Goal: Information Seeking & Learning: Understand process/instructions

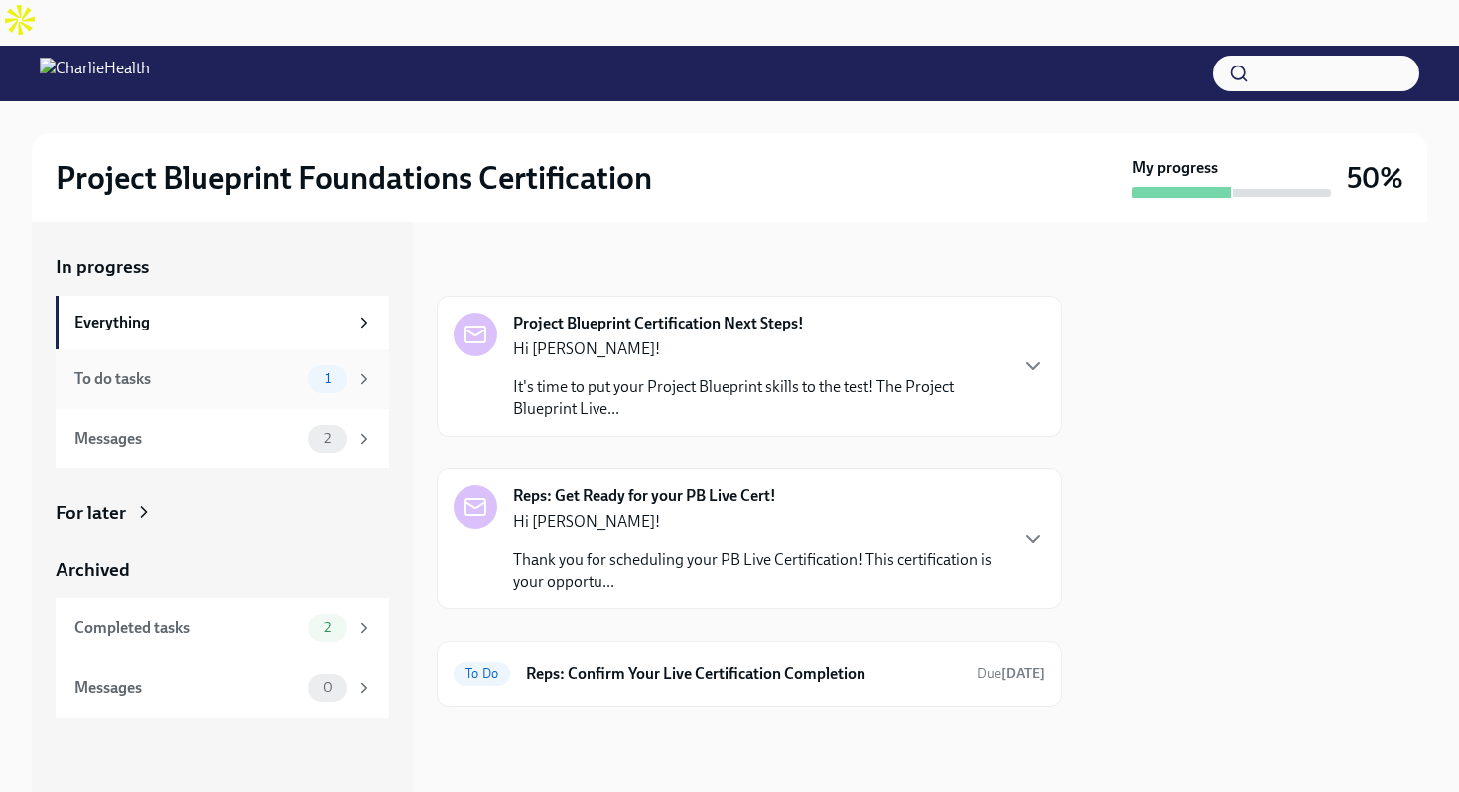
click at [323, 365] on div "1" at bounding box center [328, 379] width 40 height 28
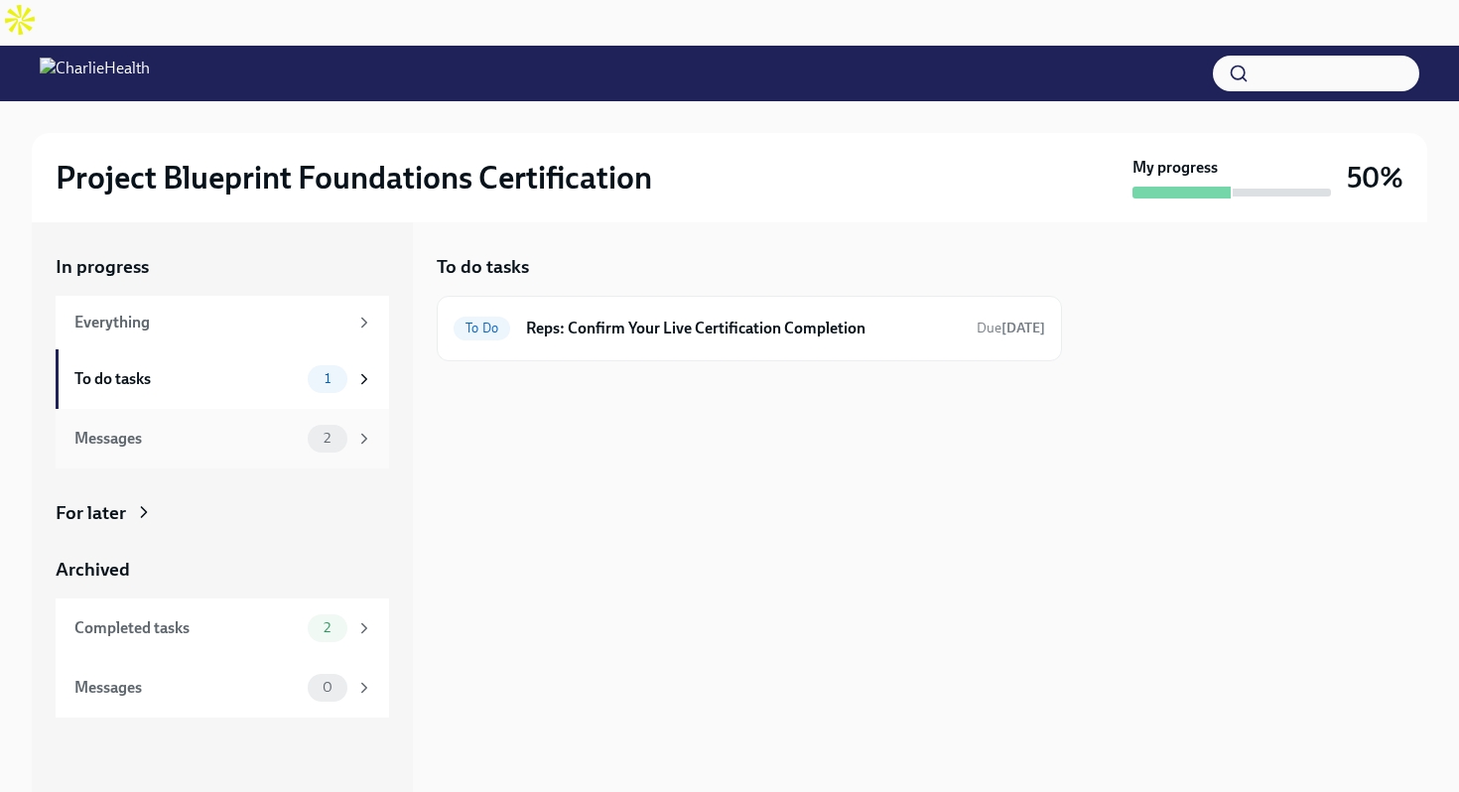
click at [286, 428] on div "Messages" at bounding box center [186, 439] width 225 height 22
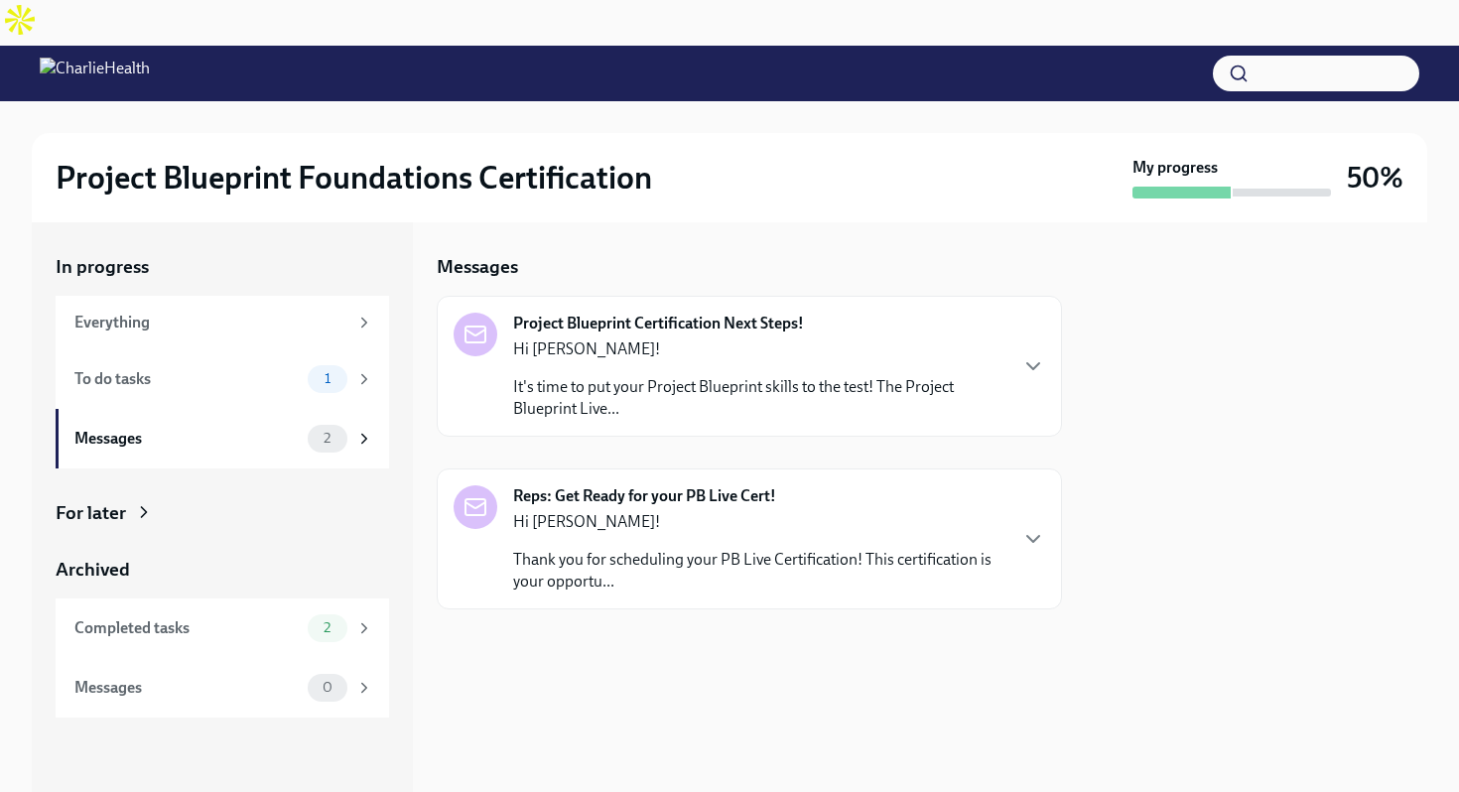
click at [969, 511] on p "Hi [PERSON_NAME]!" at bounding box center [759, 522] width 492 height 22
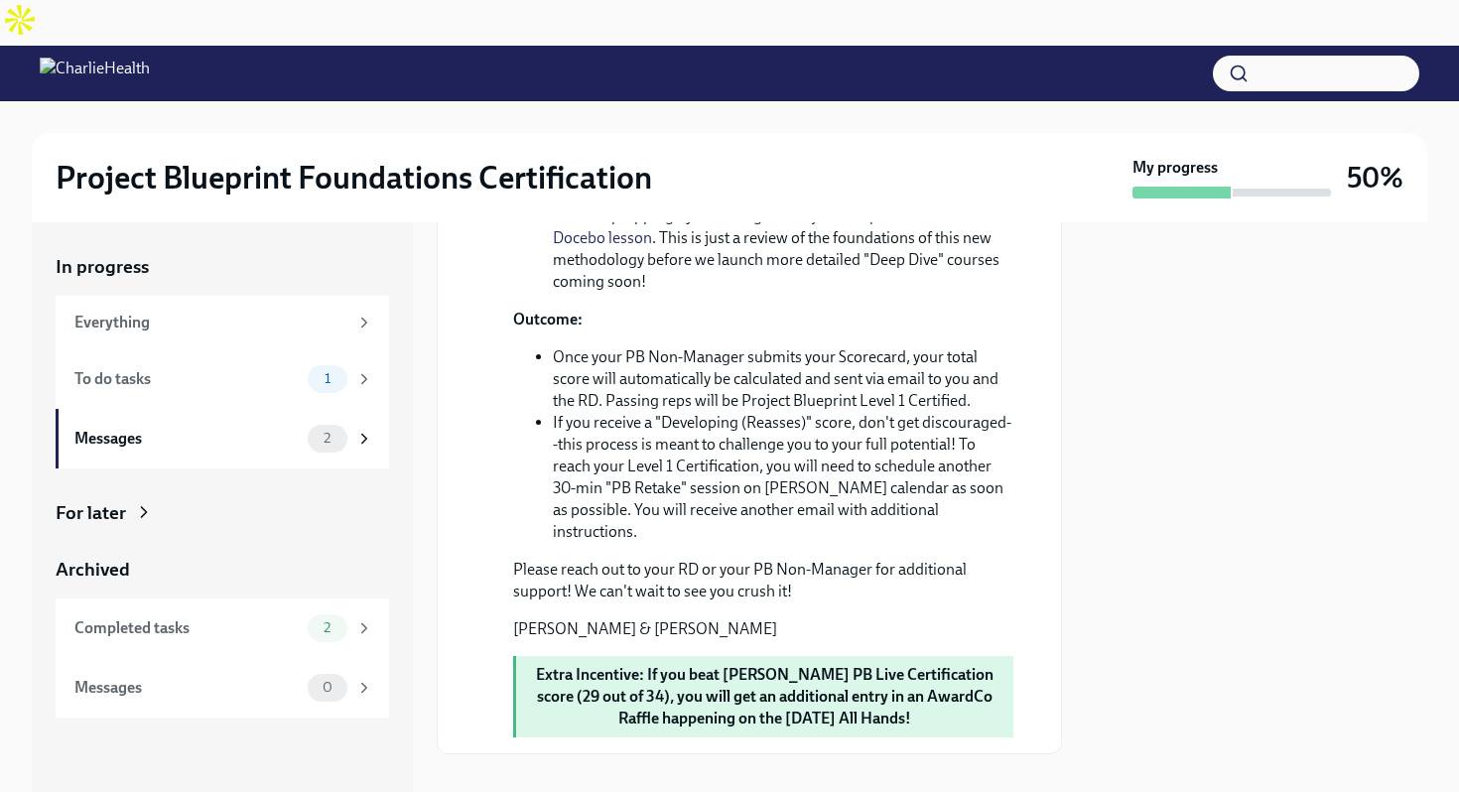
scroll to position [1142, 0]
click at [327, 371] on span "1" at bounding box center [328, 378] width 30 height 15
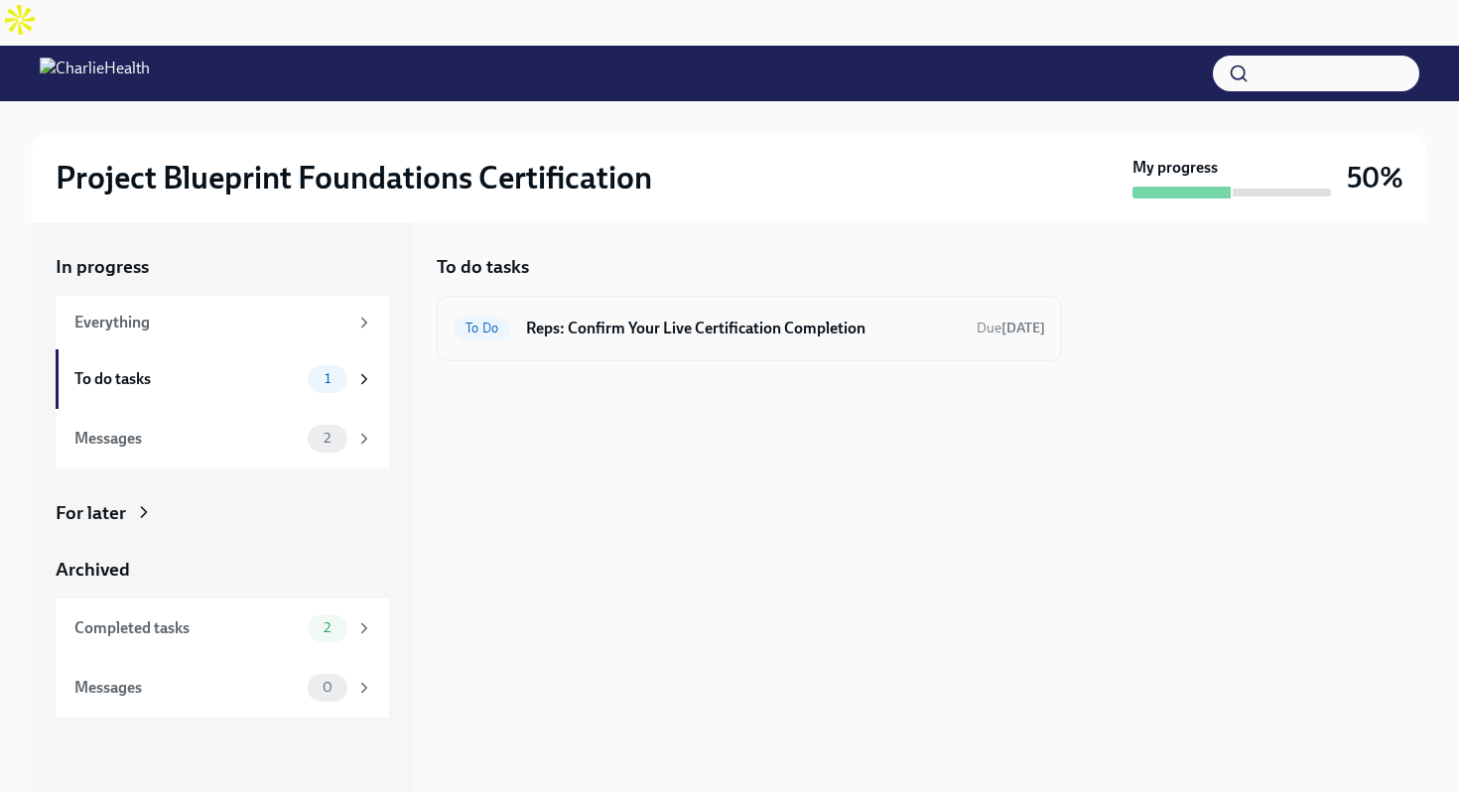
click at [714, 318] on h6 "Reps: Confirm Your Live Certification Completion" at bounding box center [743, 329] width 435 height 22
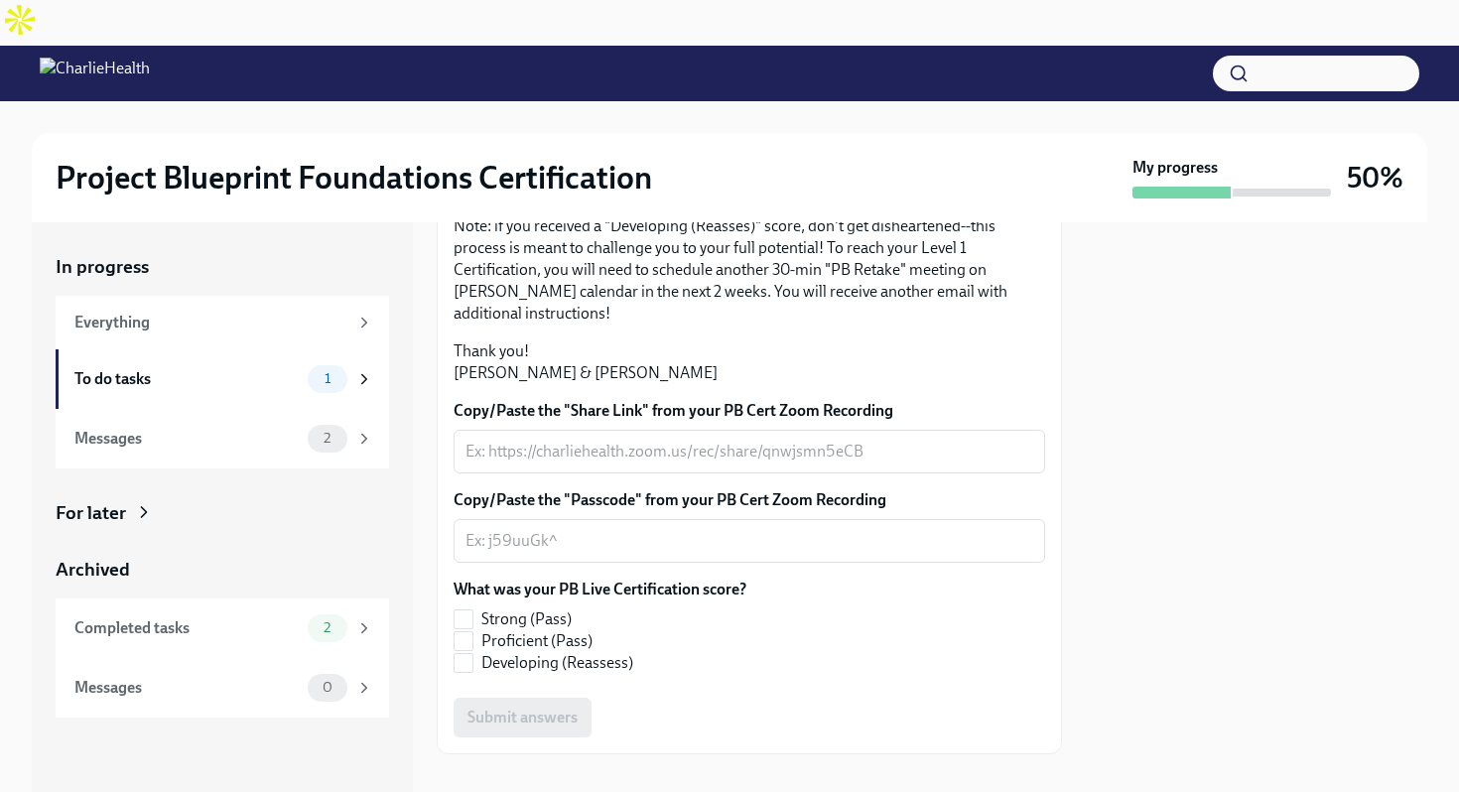
scroll to position [315, 0]
click at [326, 425] on div "2" at bounding box center [328, 439] width 40 height 28
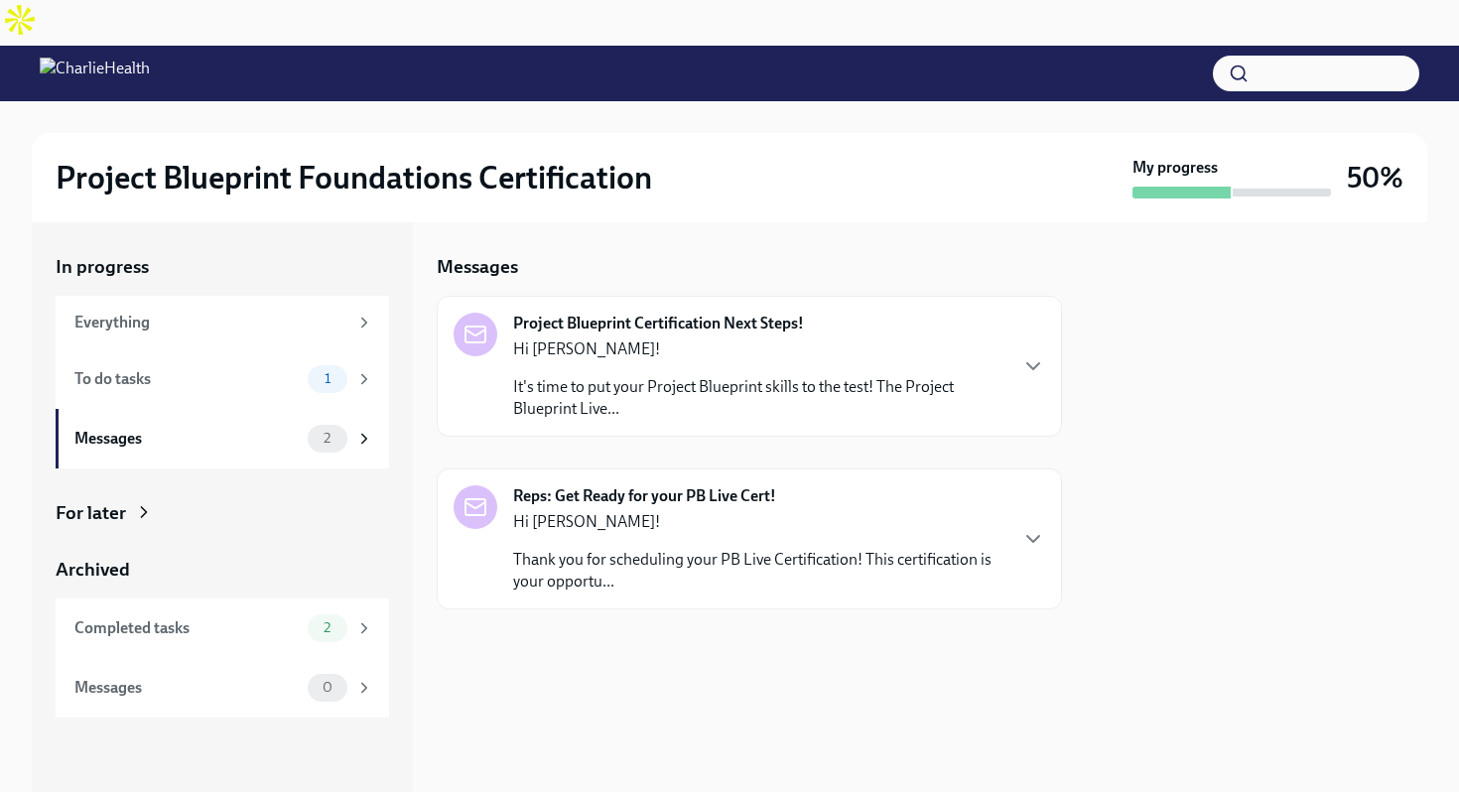
click at [870, 511] on p "Hi [PERSON_NAME]!" at bounding box center [759, 522] width 492 height 22
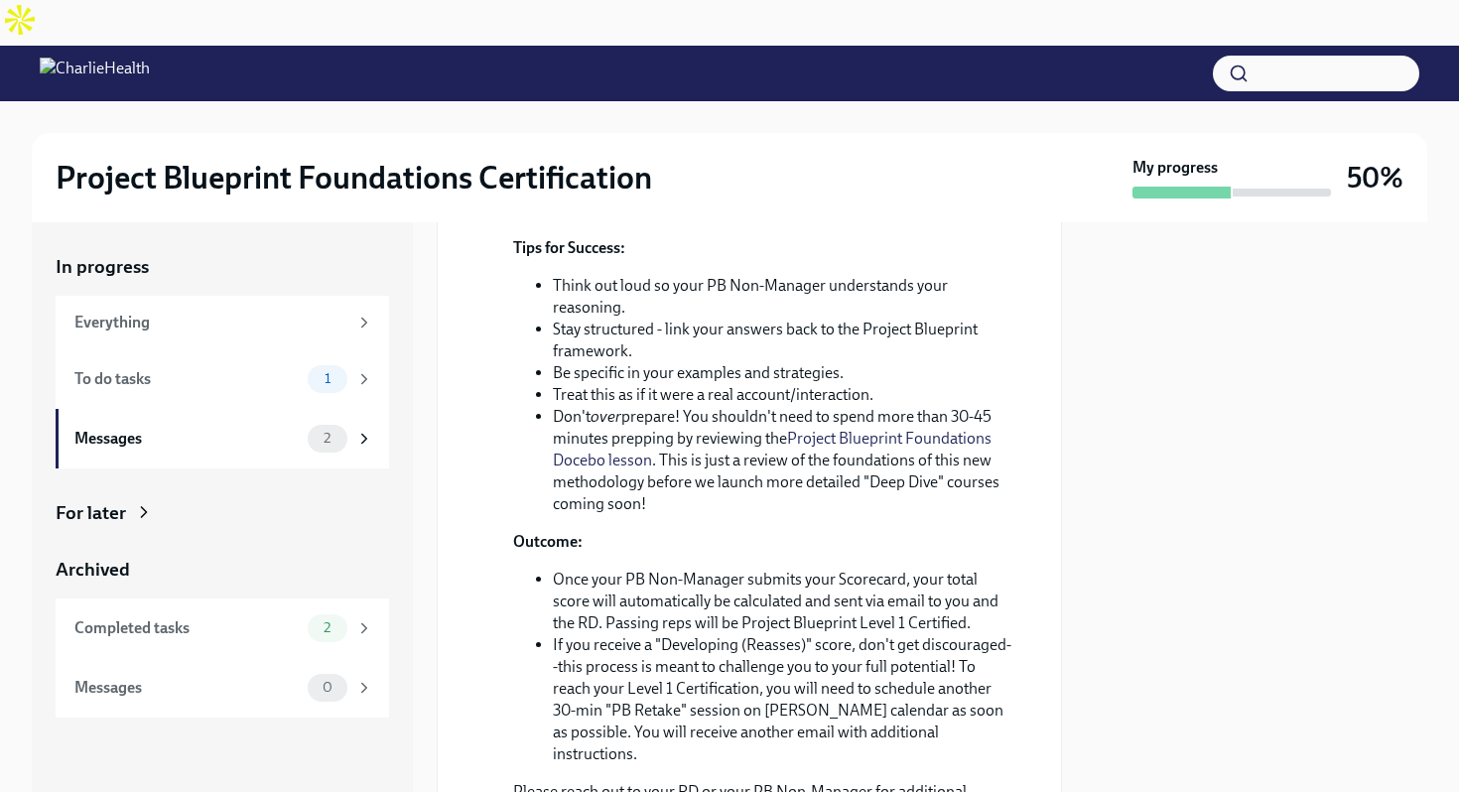
scroll to position [1142, 0]
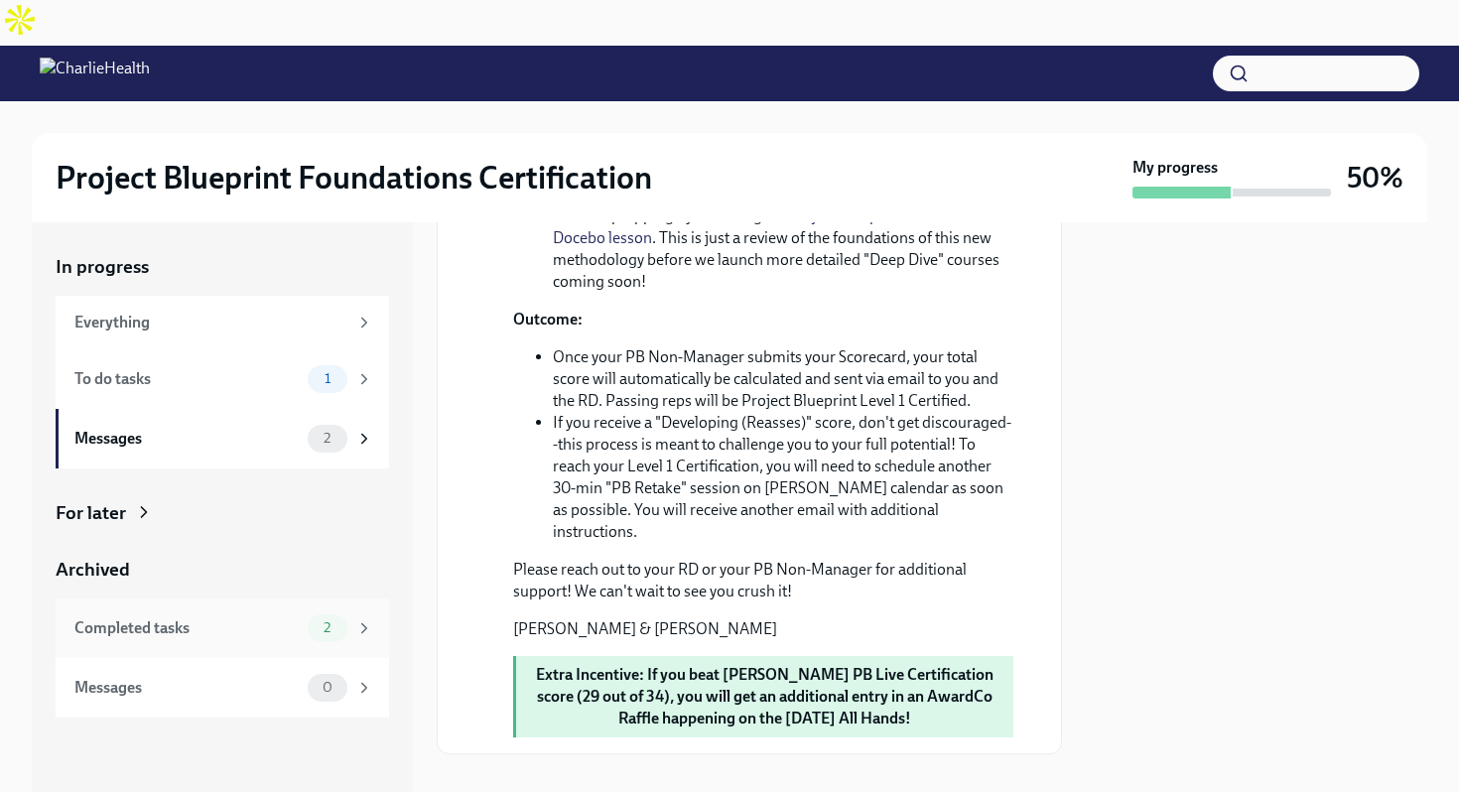
click at [251, 617] on div "Completed tasks" at bounding box center [186, 628] width 225 height 22
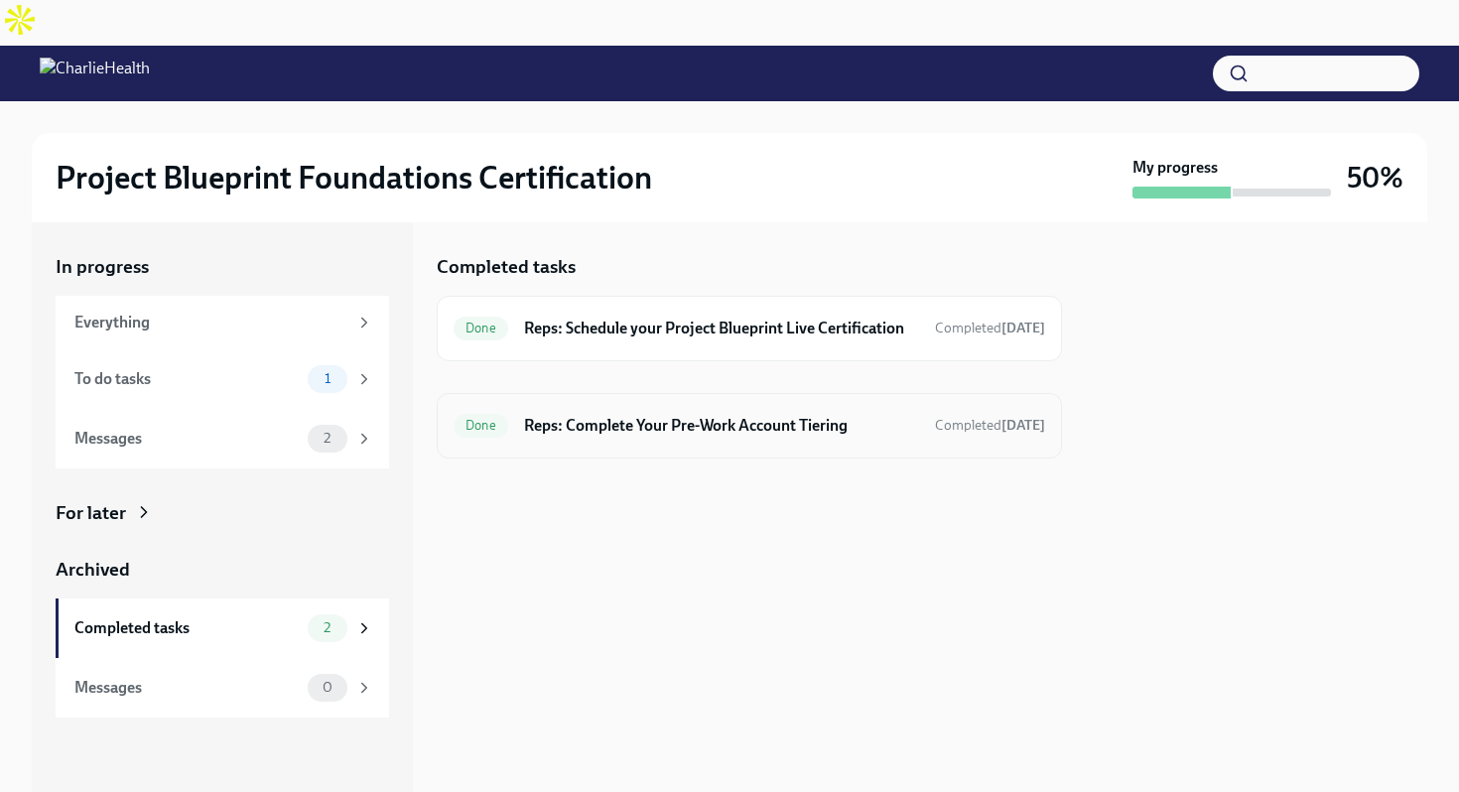
click at [630, 415] on h6 "Reps: Complete Your Pre-Work Account Tiering" at bounding box center [721, 426] width 395 height 22
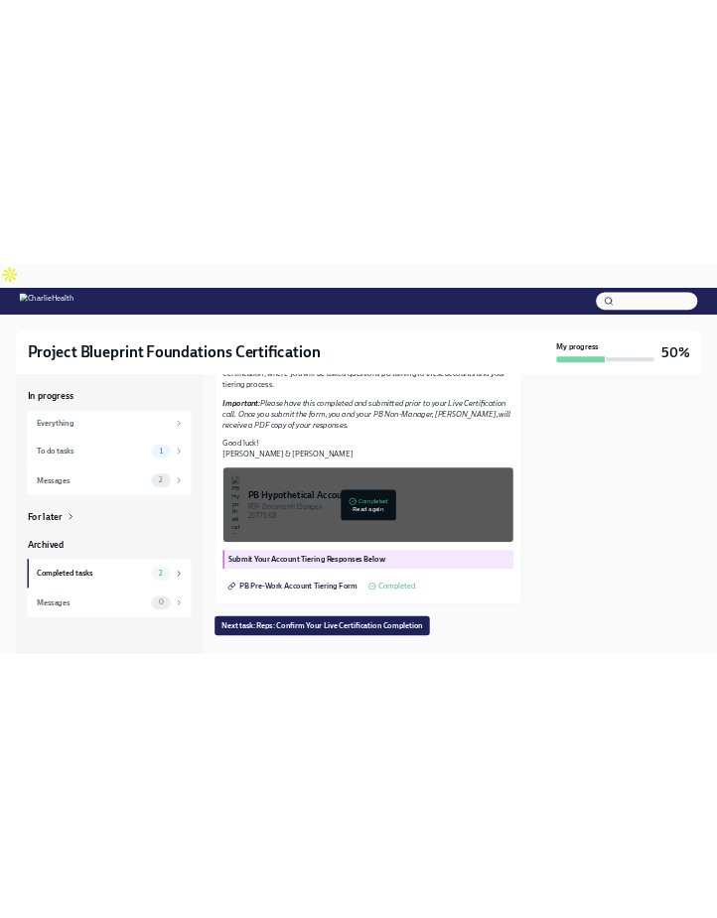
scroll to position [505, 0]
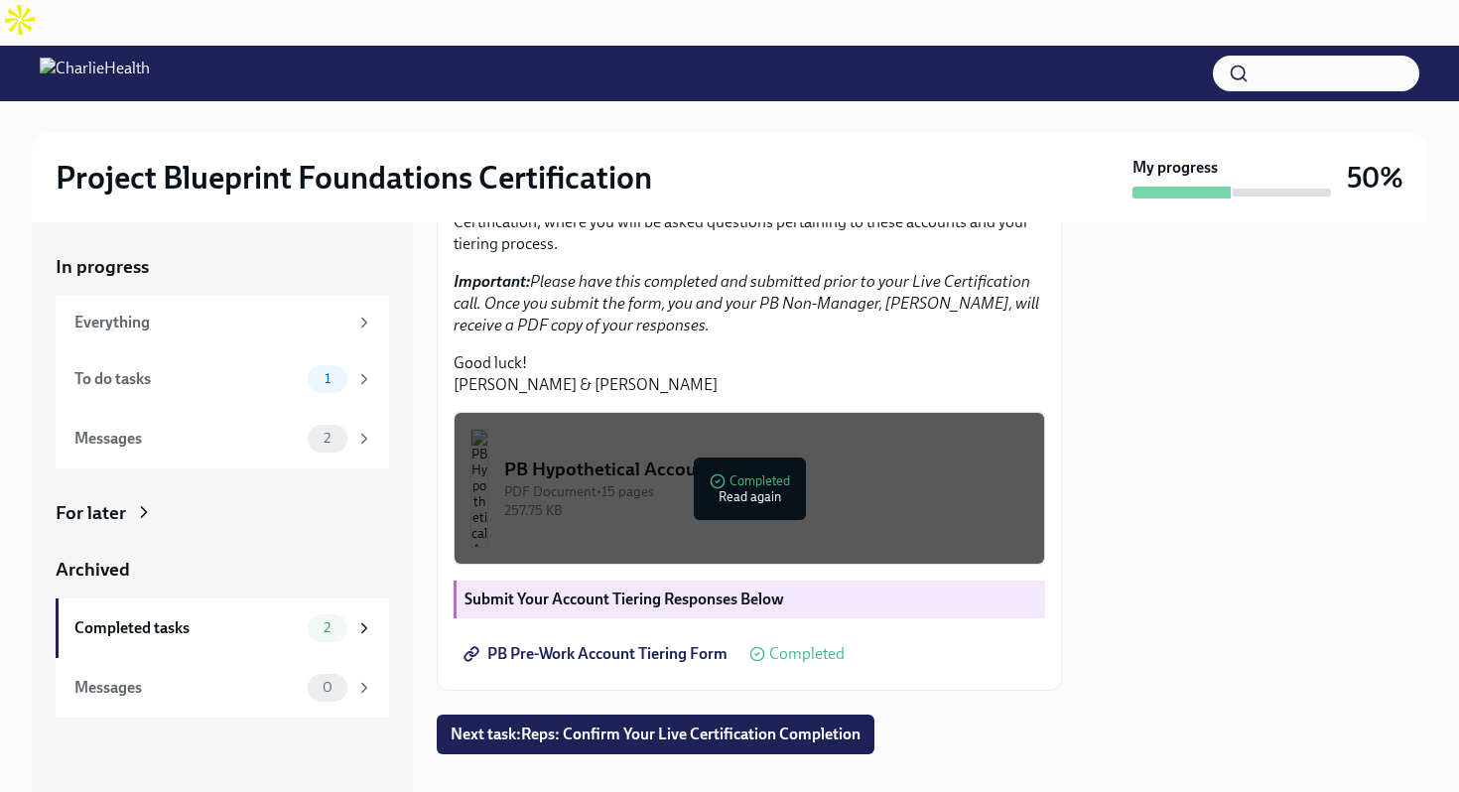
click at [734, 482] on div "PDF Document • 15 pages" at bounding box center [766, 491] width 524 height 19
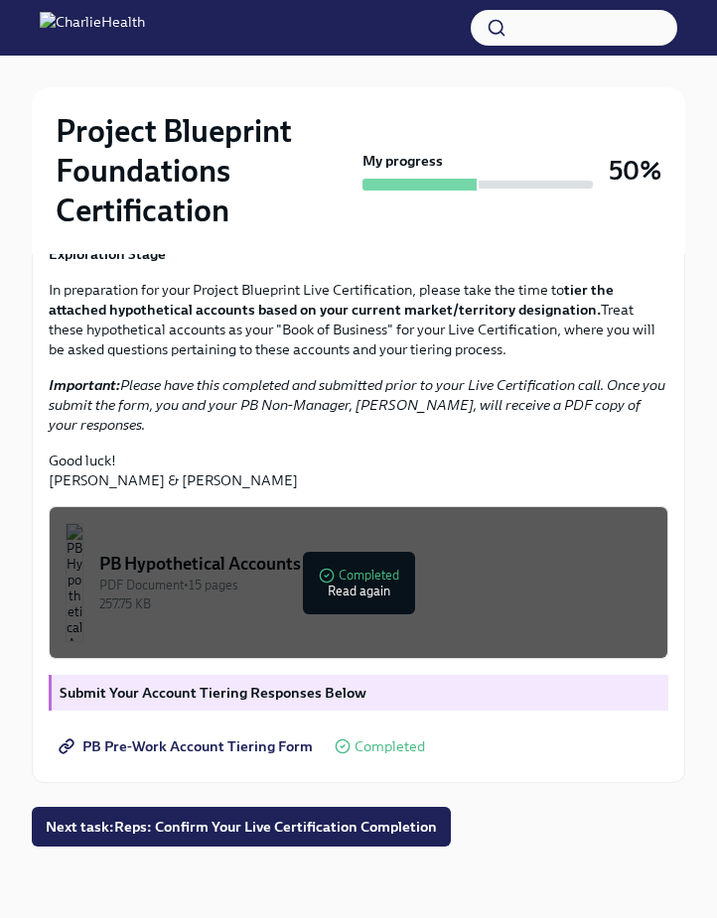
scroll to position [501, 0]
click at [385, 575] on div "PB Hypothetical Accounts" at bounding box center [375, 564] width 552 height 24
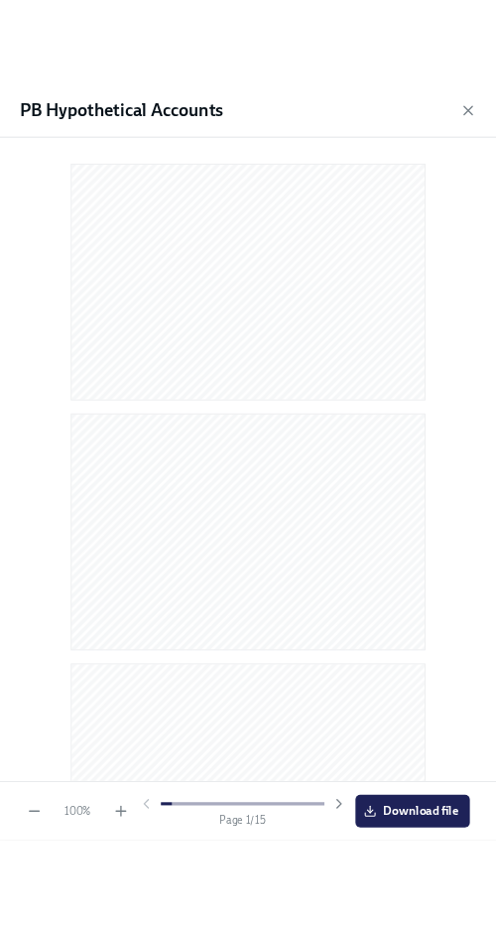
scroll to position [527, 0]
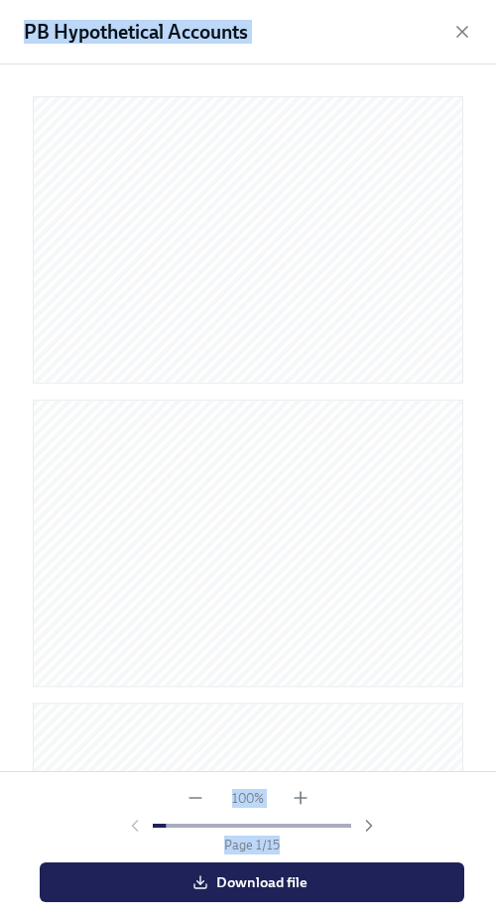
click at [110, 791] on html "Project Blueprint Foundations Certification My progress 50% 2 Completed tasks R…" at bounding box center [248, 220] width 496 height 1397
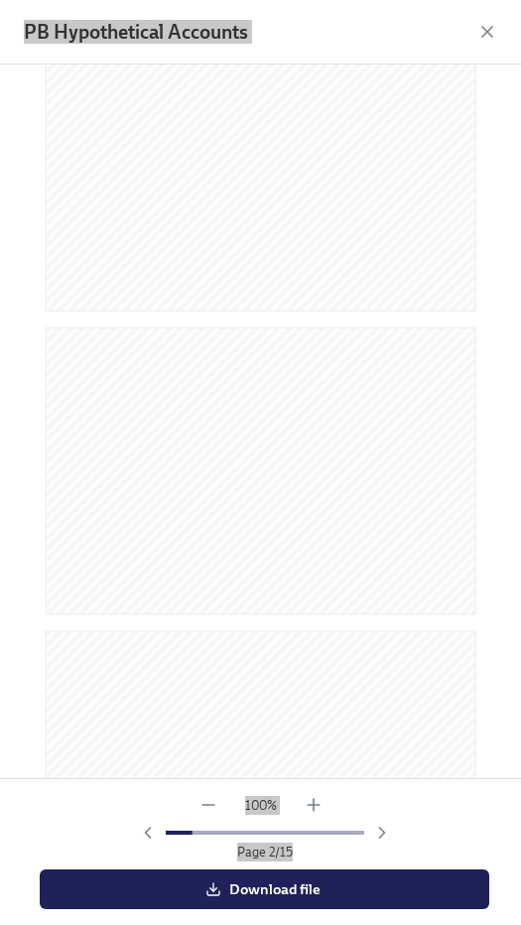
scroll to position [119, 0]
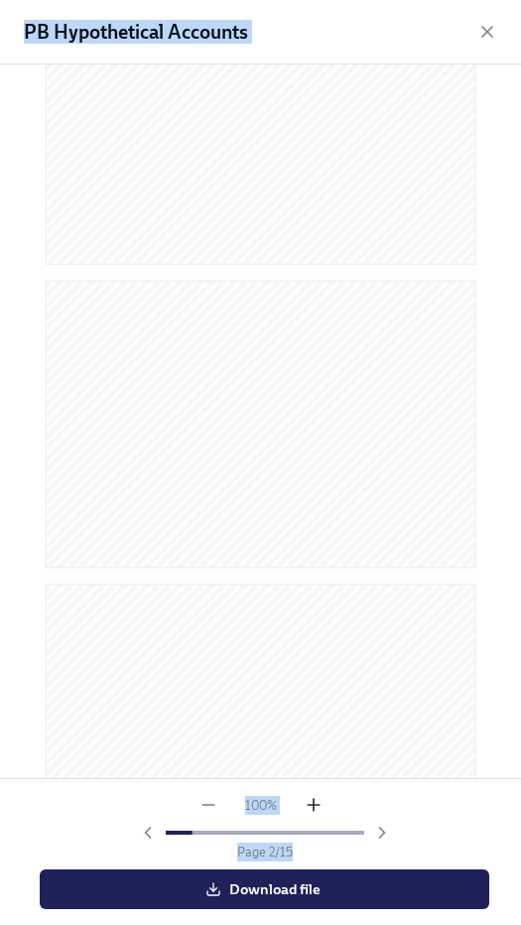
click at [315, 791] on icon "button" at bounding box center [314, 805] width 20 height 20
